Goal: Information Seeking & Learning: Learn about a topic

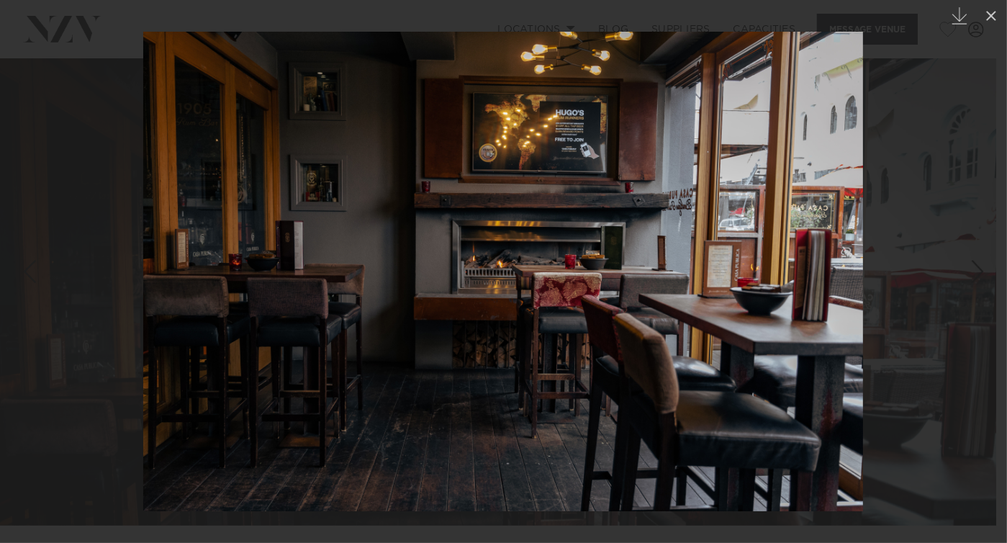
click at [948, 250] on div at bounding box center [503, 271] width 1007 height 543
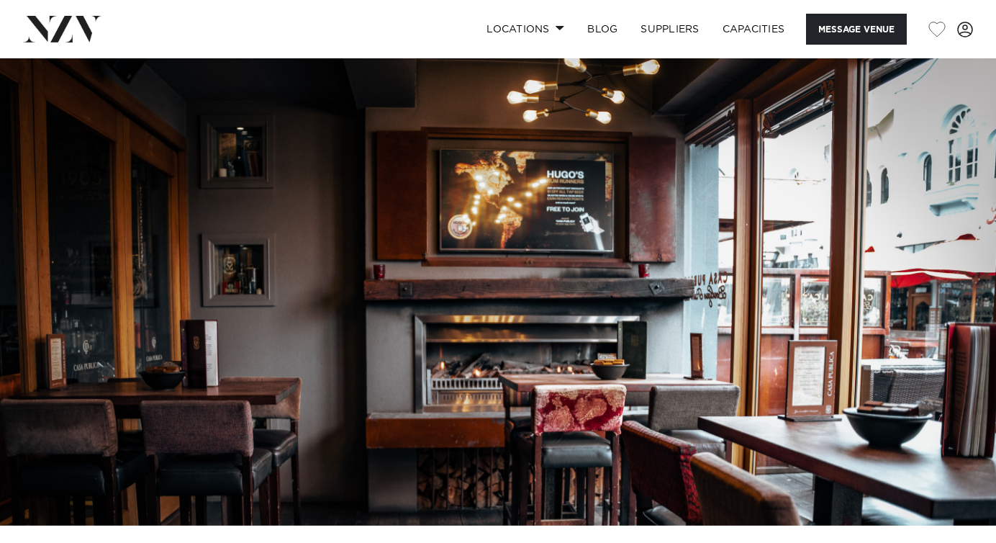
click at [957, 252] on img at bounding box center [498, 291] width 996 height 467
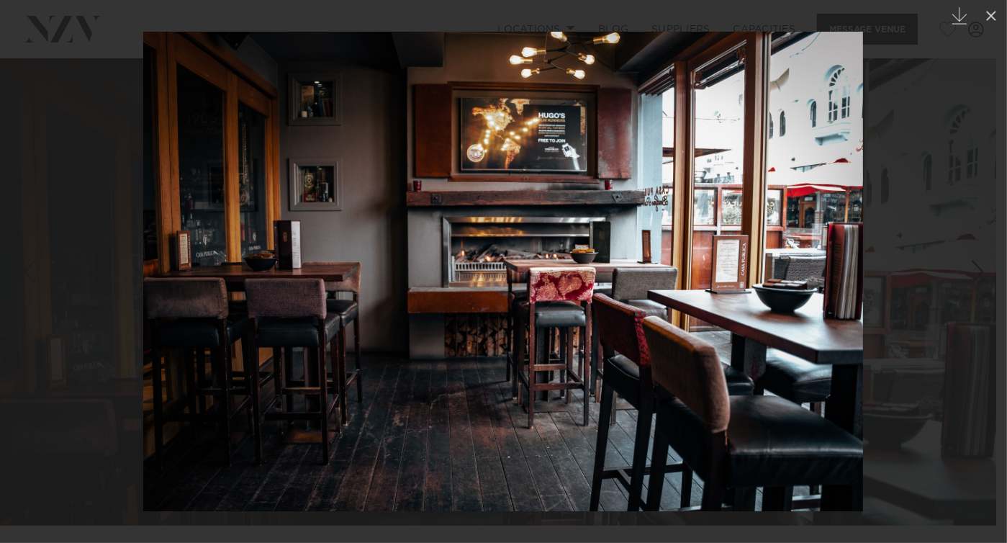
click at [974, 266] on div "Next slide" at bounding box center [977, 271] width 19 height 27
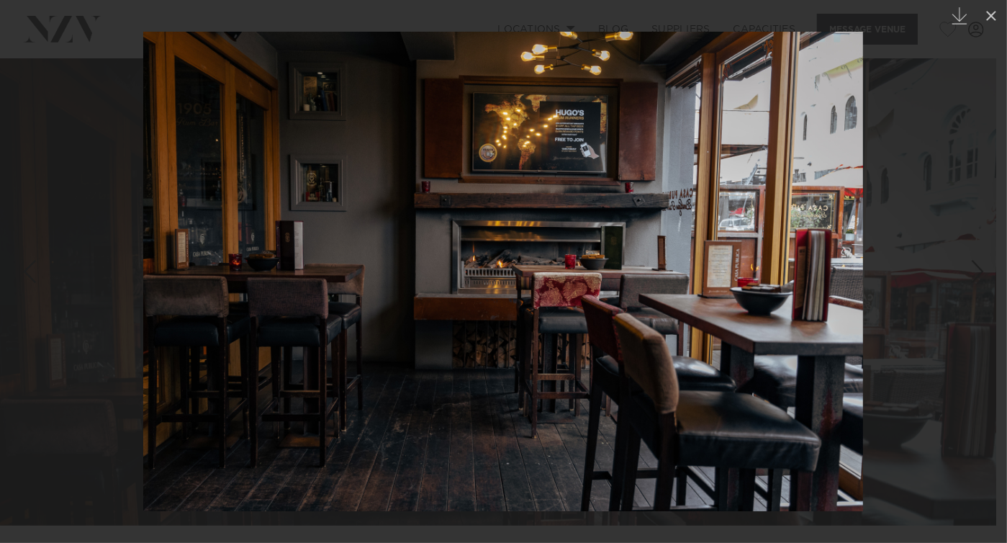
click at [974, 266] on div "Next slide" at bounding box center [977, 271] width 19 height 27
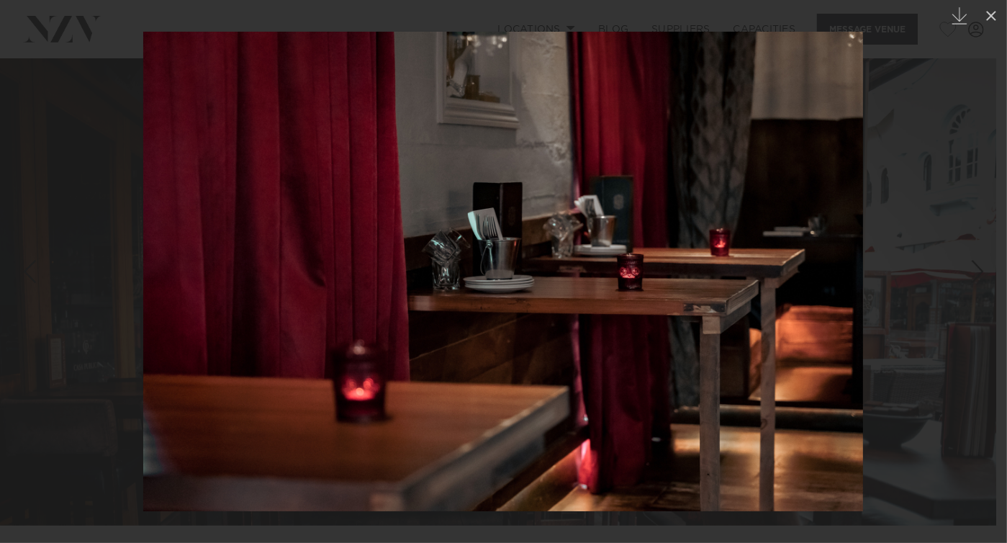
click at [974, 266] on div "Next slide" at bounding box center [977, 271] width 19 height 27
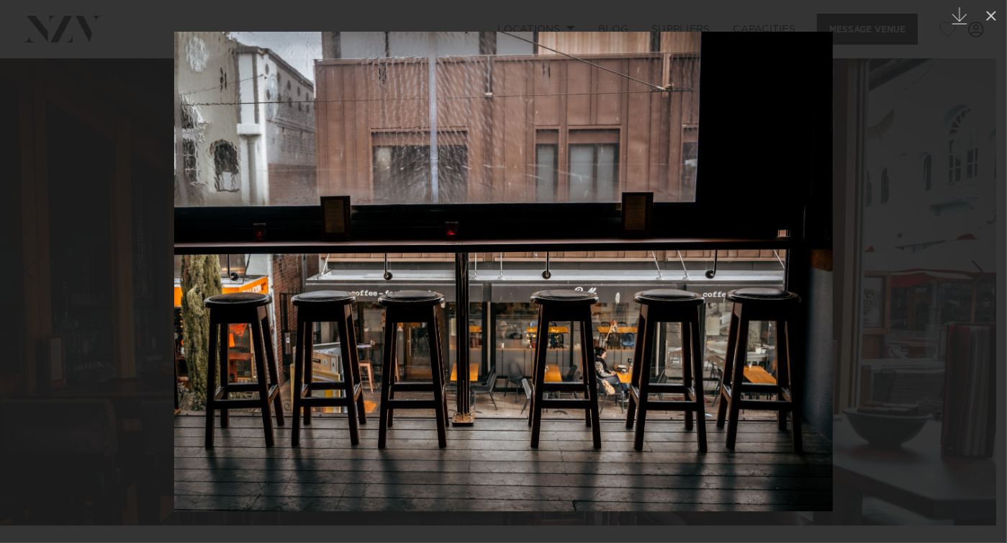
click at [974, 266] on div "Next slide" at bounding box center [977, 271] width 19 height 27
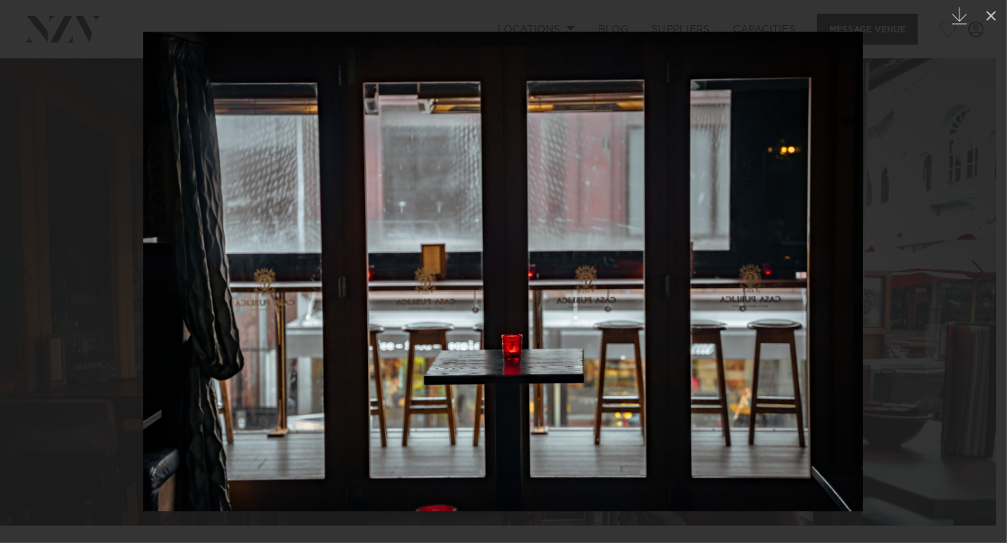
click at [974, 266] on div "Next slide" at bounding box center [977, 271] width 19 height 27
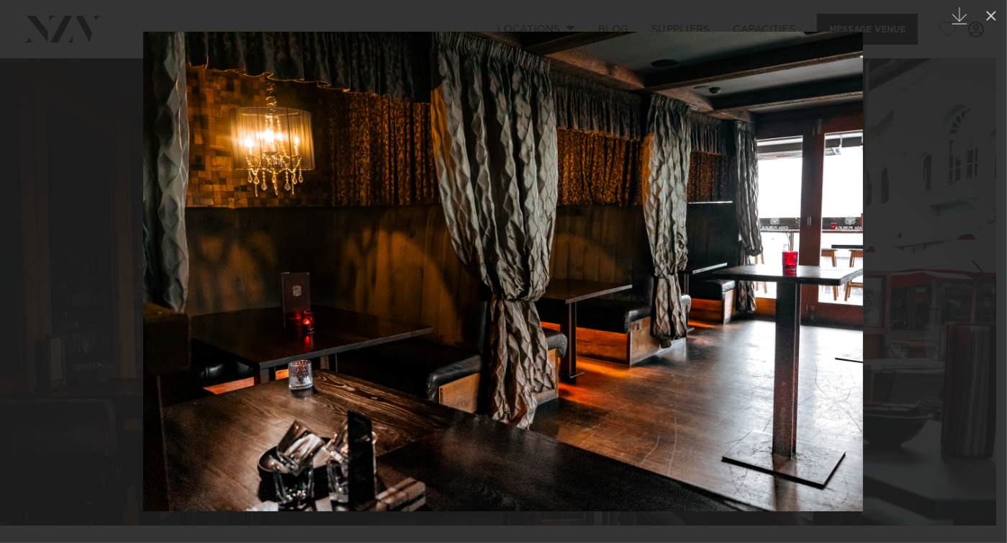
click at [974, 266] on div "19 / 29 Created with Sketch." at bounding box center [503, 271] width 1007 height 543
click at [974, 266] on div "Next slide" at bounding box center [977, 271] width 19 height 27
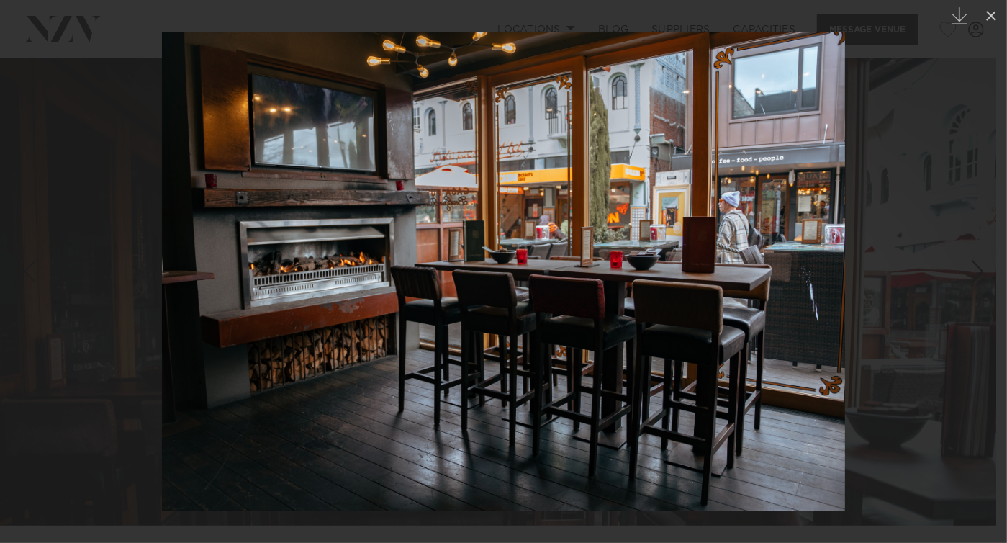
click at [866, 235] on div at bounding box center [503, 271] width 1007 height 543
